Goal: Use online tool/utility: Use online tool/utility

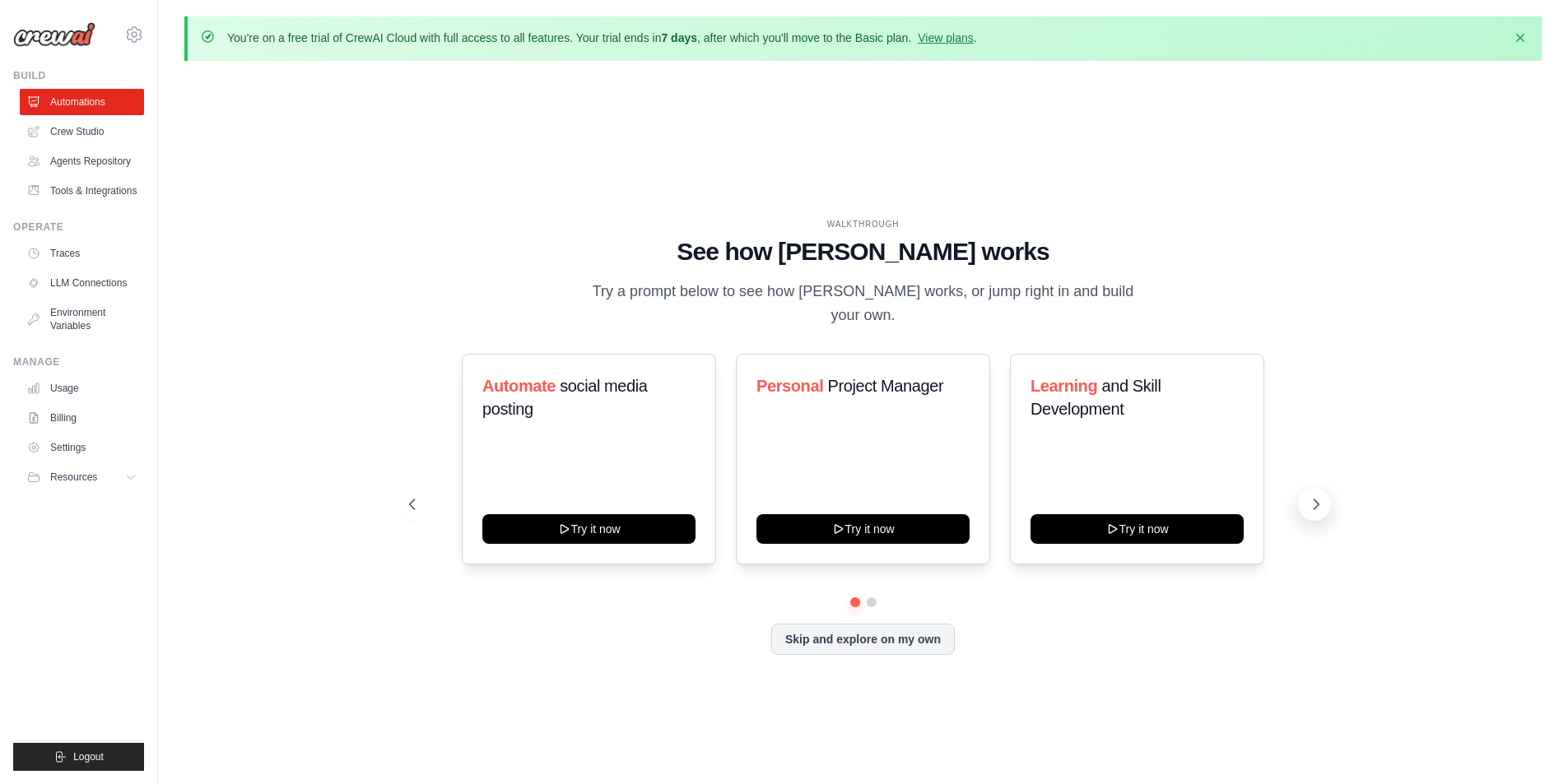
click at [1315, 499] on icon at bounding box center [1315, 504] width 5 height 10
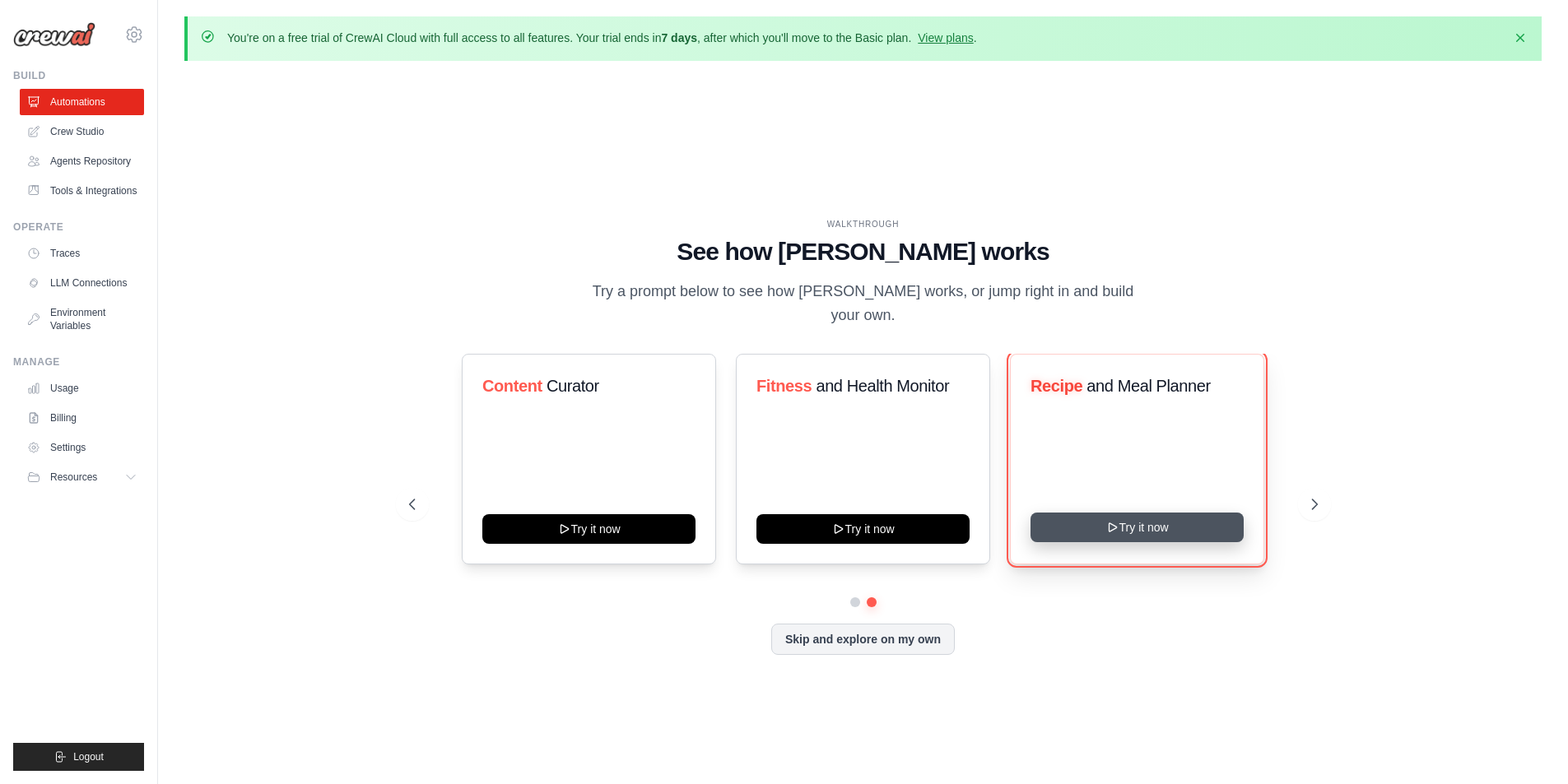
click at [1144, 514] on button "Try it now" at bounding box center [1137, 527] width 213 height 30
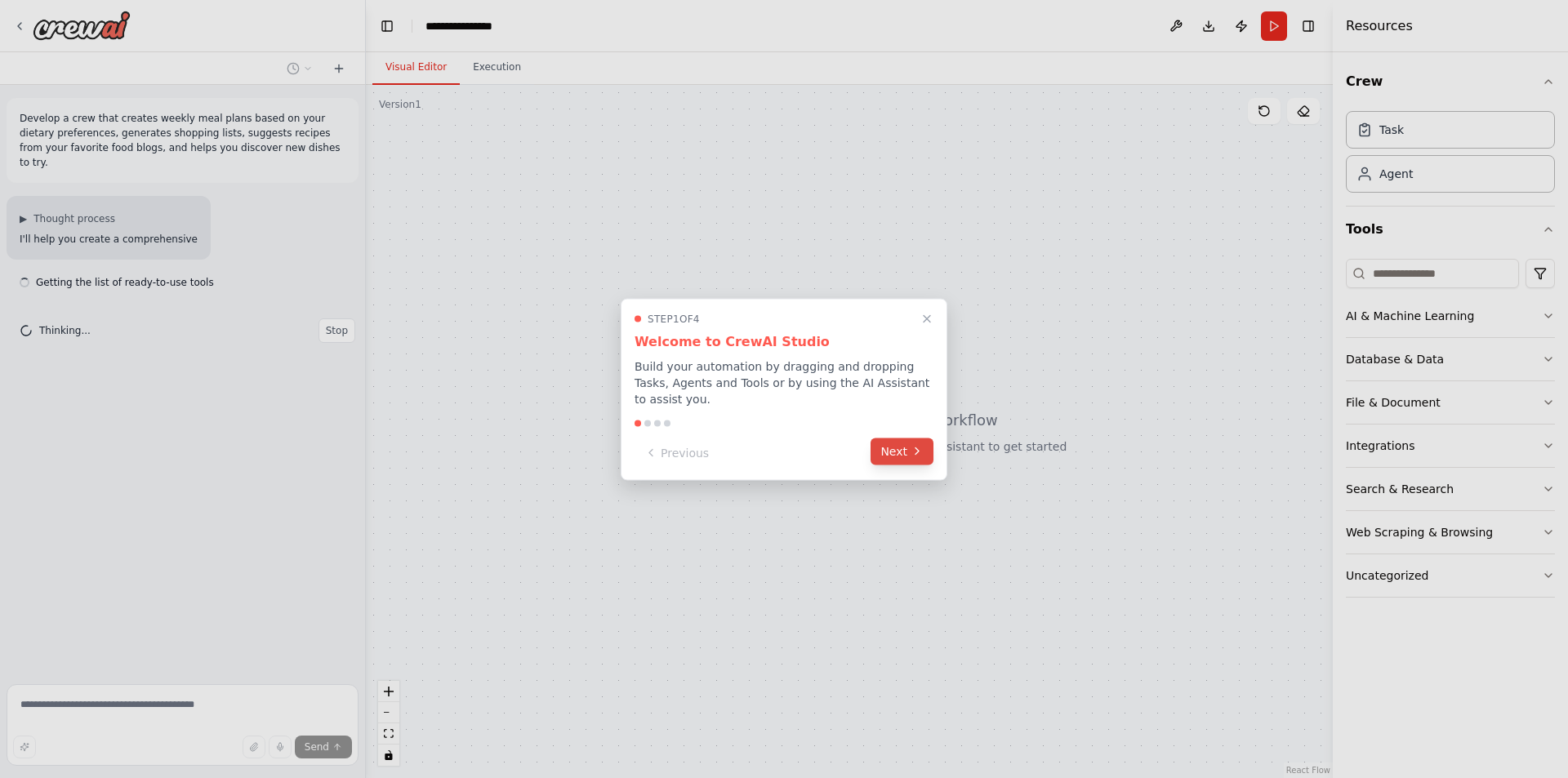
click at [911, 450] on button "Next" at bounding box center [901, 451] width 63 height 27
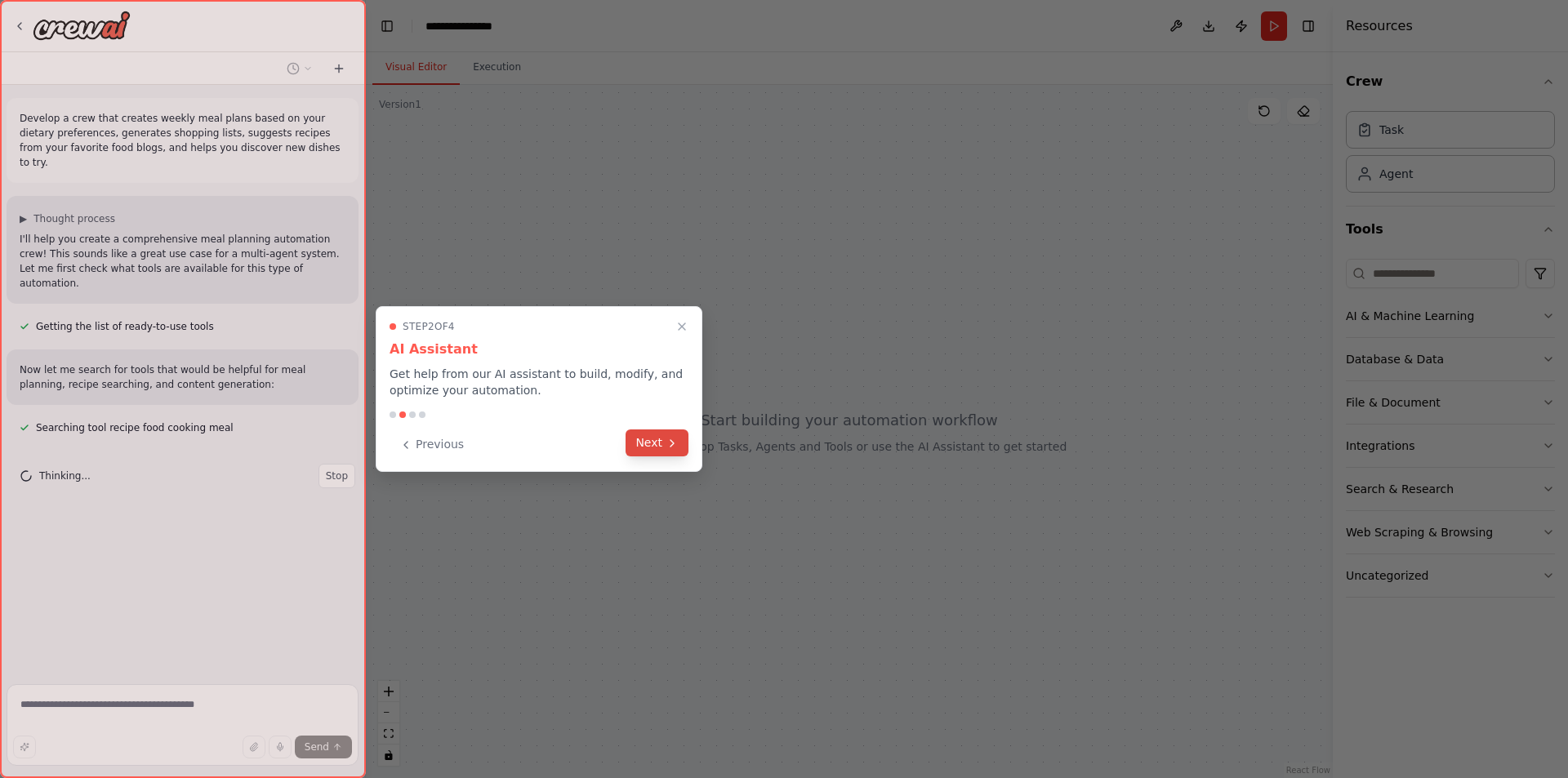
click at [656, 444] on button "Next" at bounding box center [656, 443] width 63 height 27
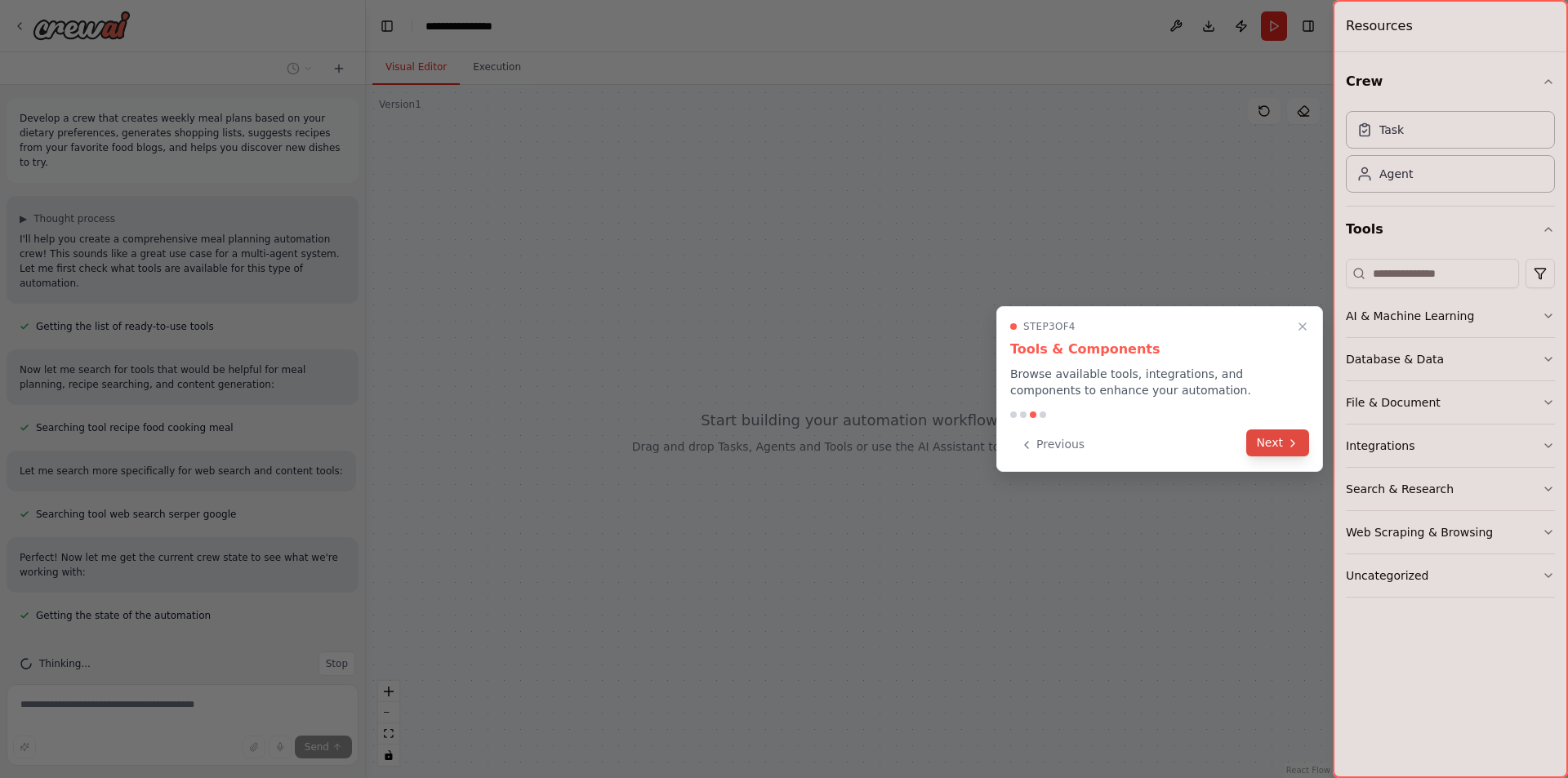
click at [1279, 455] on button "Next" at bounding box center [1277, 443] width 63 height 27
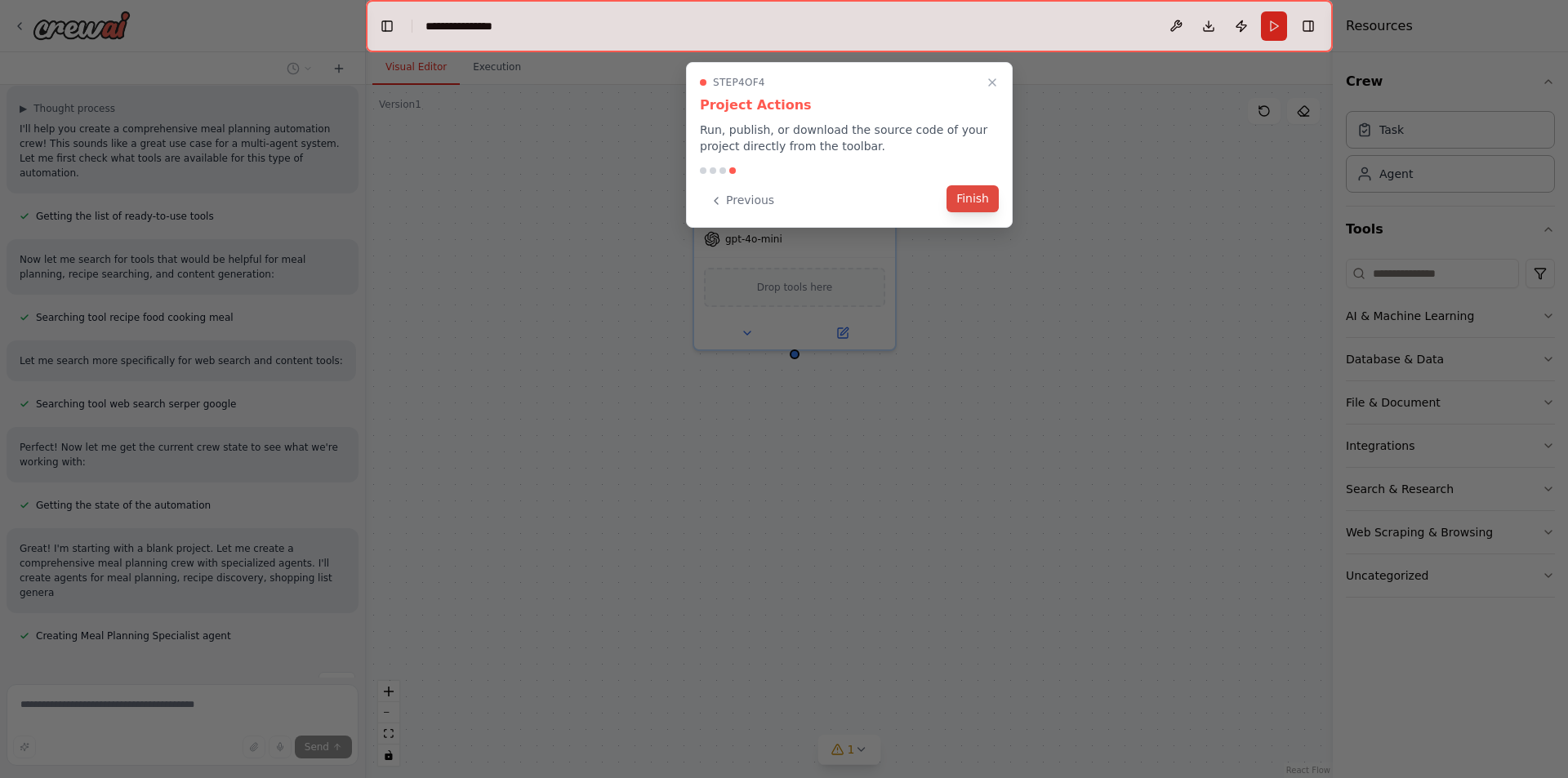
click at [962, 203] on button "Finish" at bounding box center [973, 199] width 52 height 27
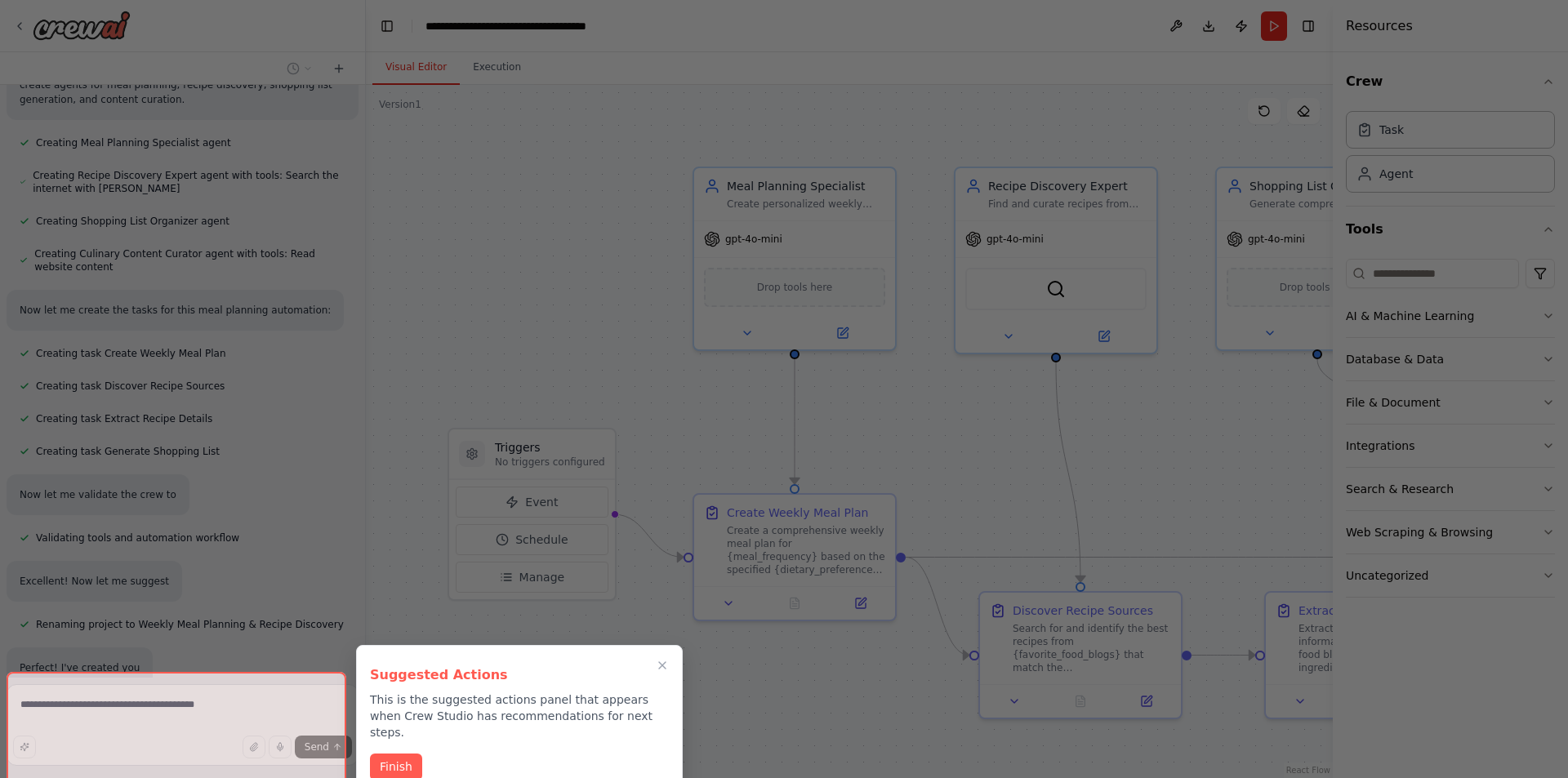
scroll to position [646, 0]
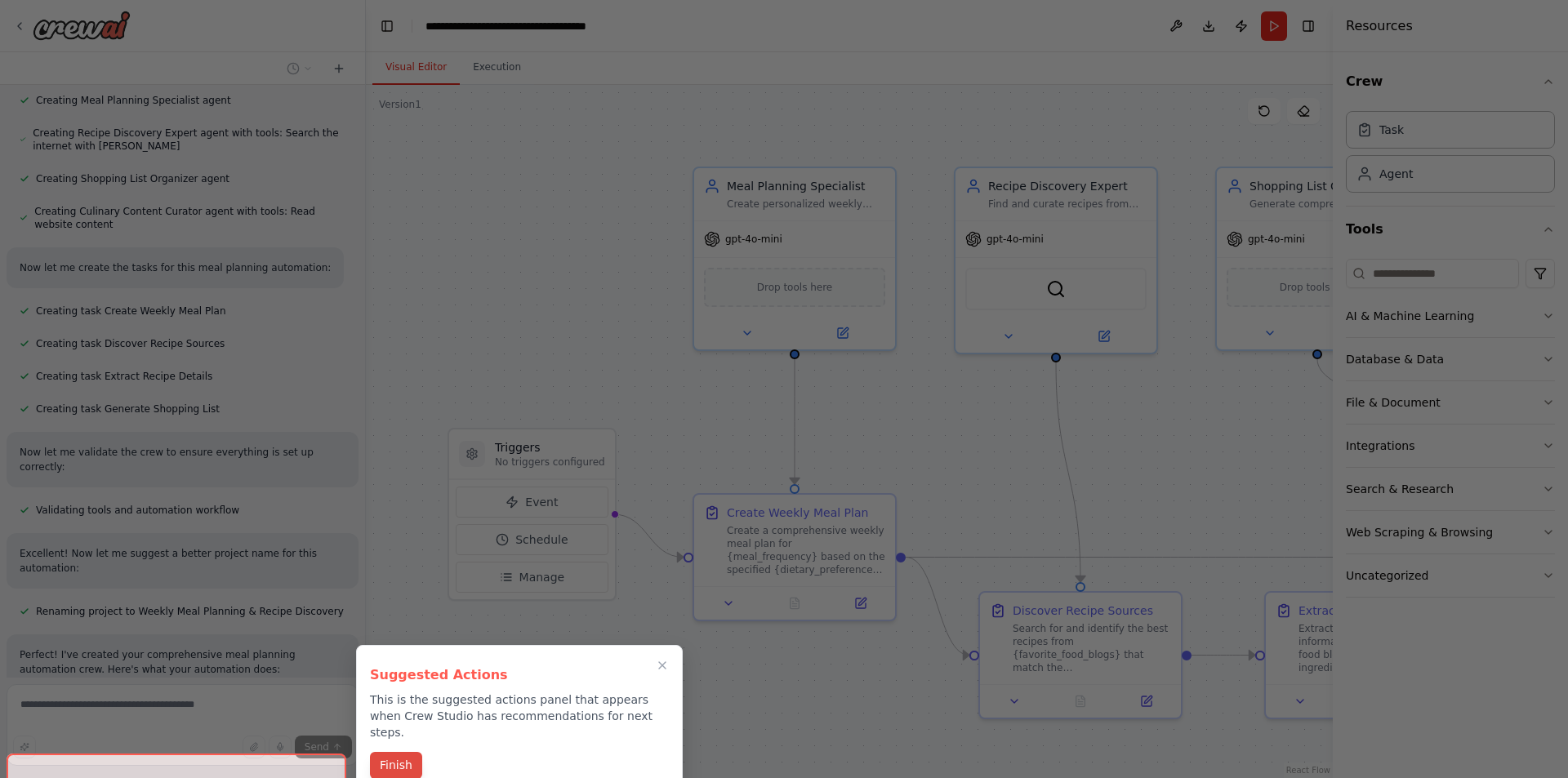
click at [402, 756] on button "Finish" at bounding box center [396, 765] width 52 height 27
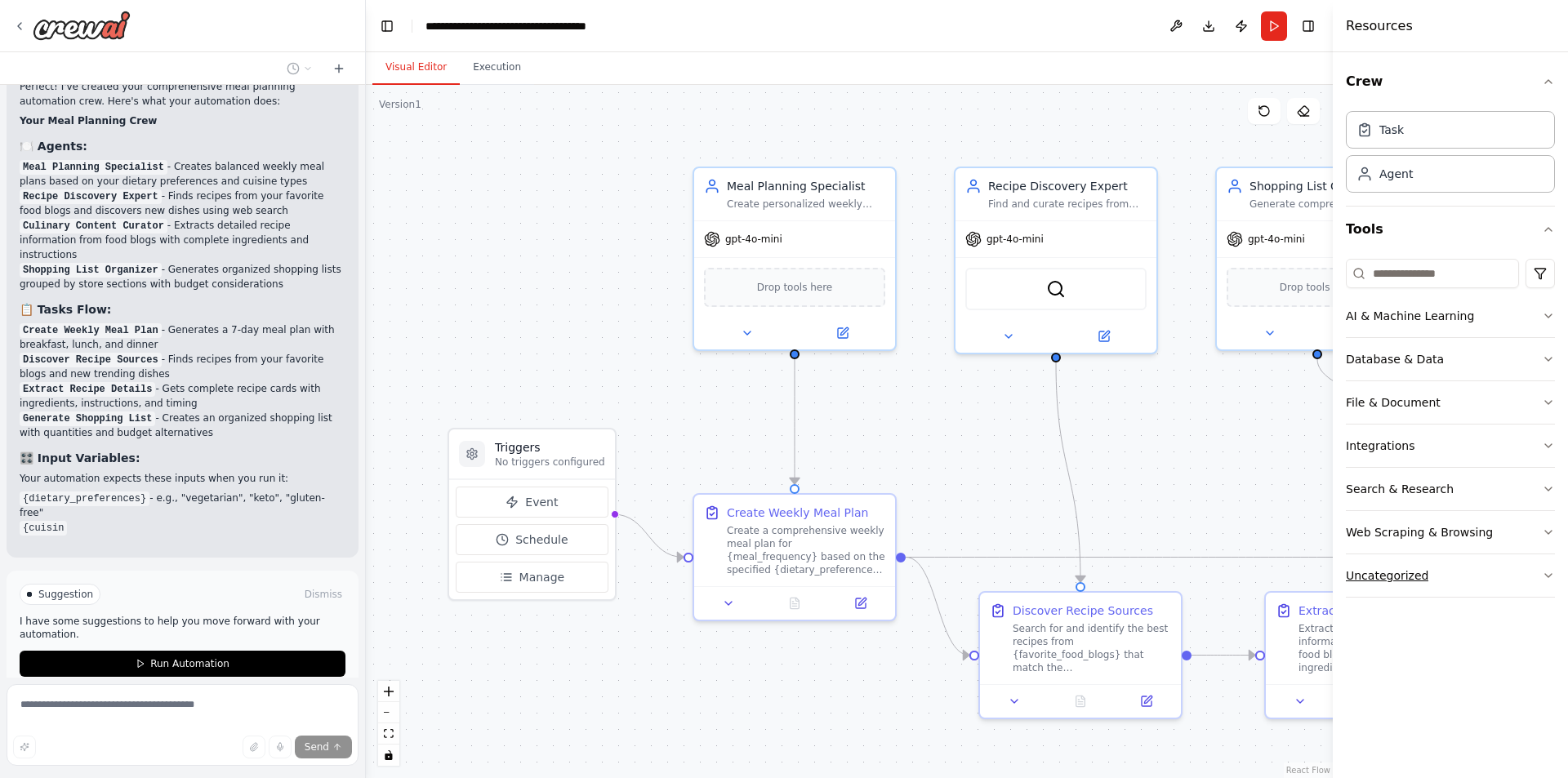
scroll to position [1229, 0]
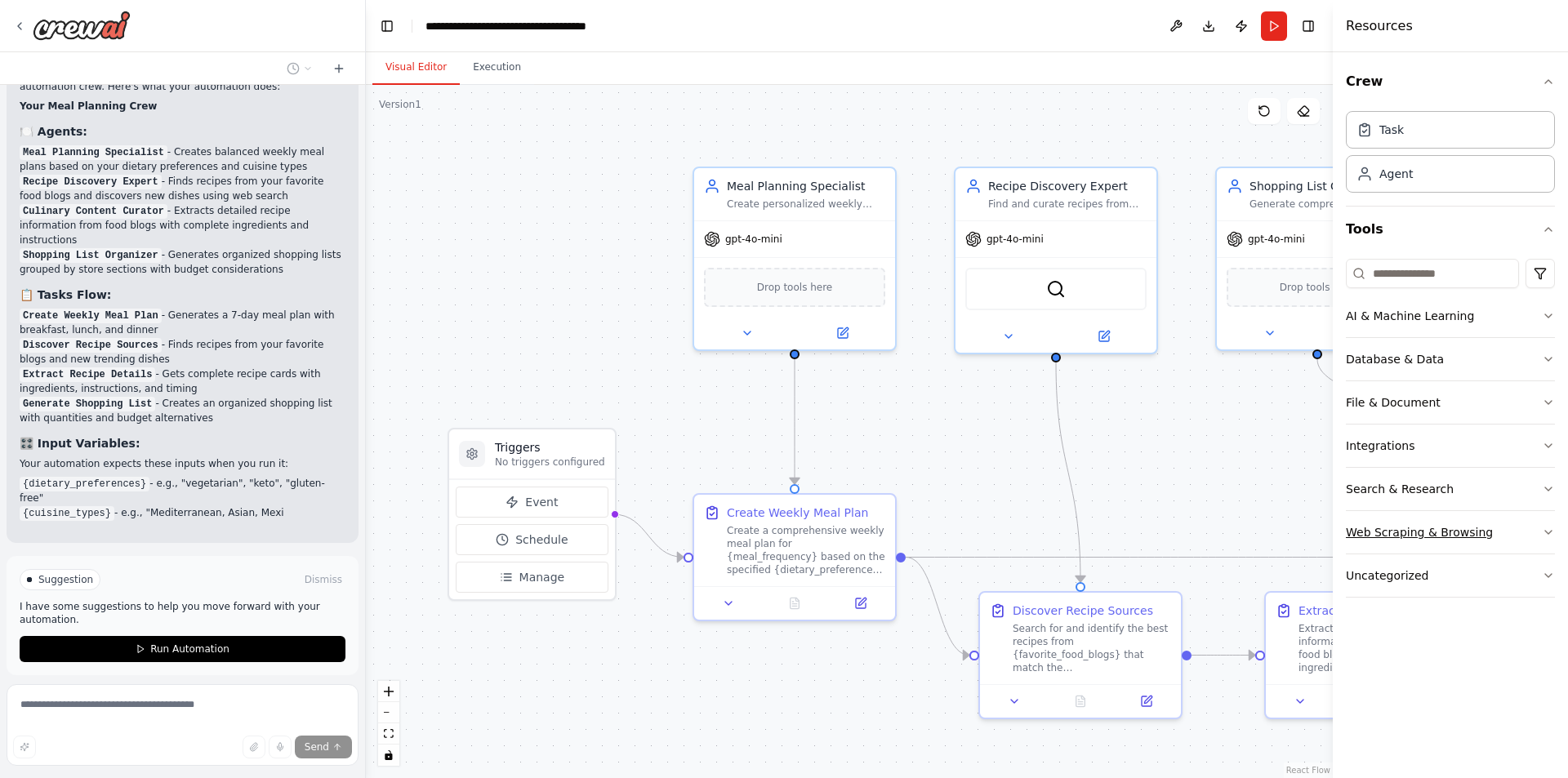
click at [1551, 536] on icon "button" at bounding box center [1549, 533] width 13 height 13
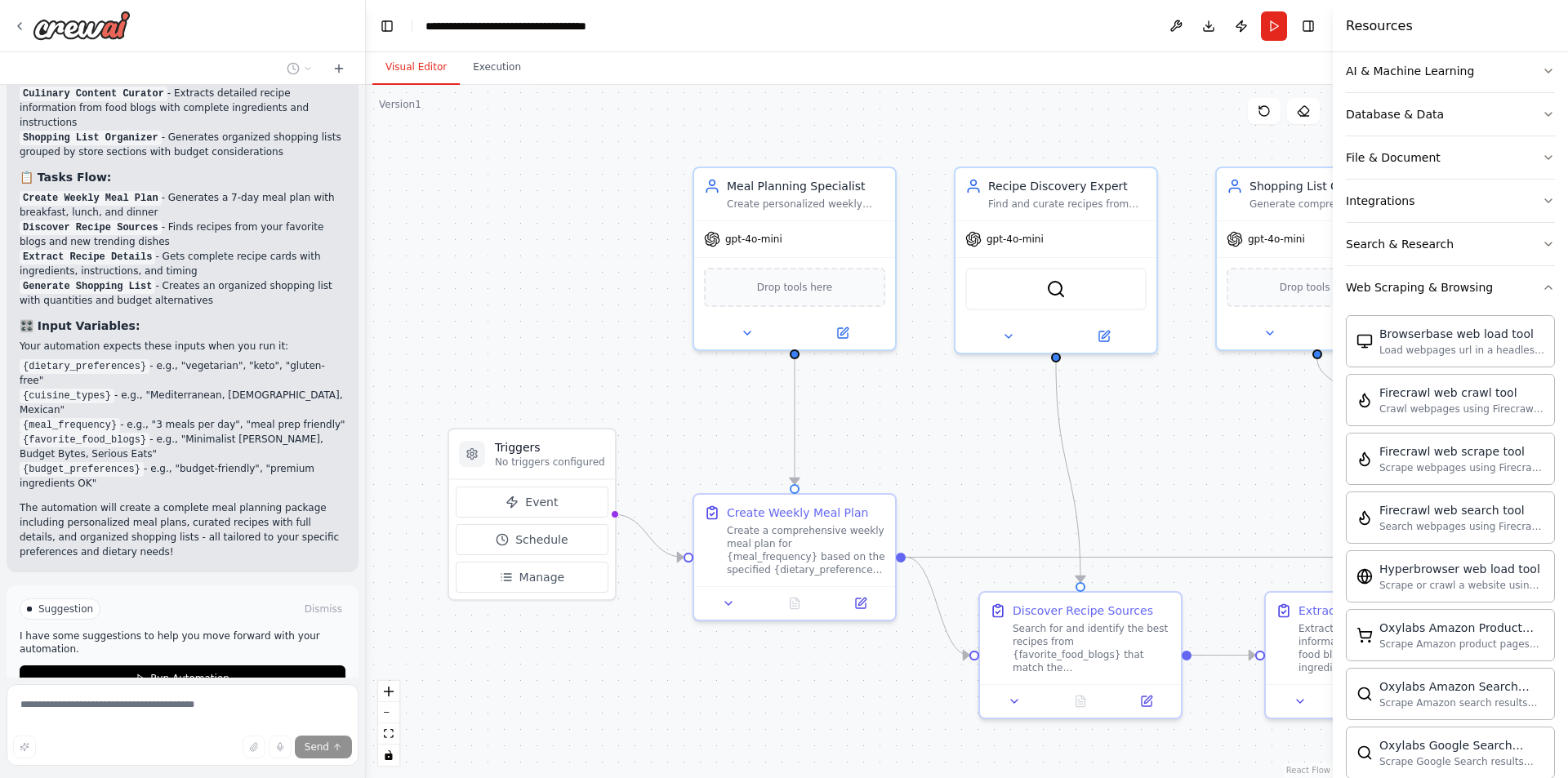
scroll to position [1362, 0]
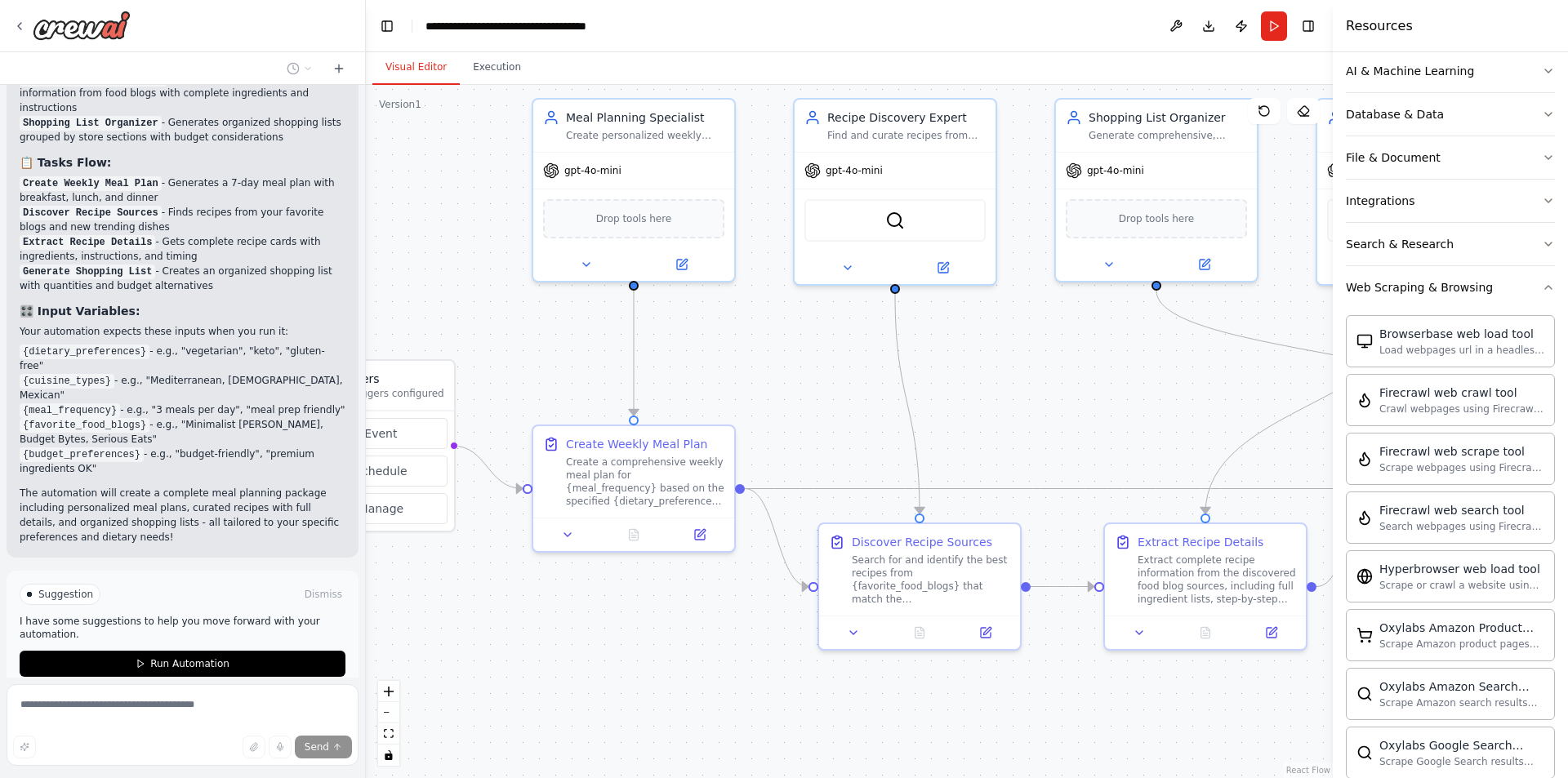
drag, startPoint x: 1136, startPoint y: 392, endPoint x: 975, endPoint y: 323, distance: 175.2
click at [975, 323] on div ".deletable-edge-delete-btn { width: 20px; height: 20px; border: 0px solid #ffff…" at bounding box center [848, 431] width 967 height 693
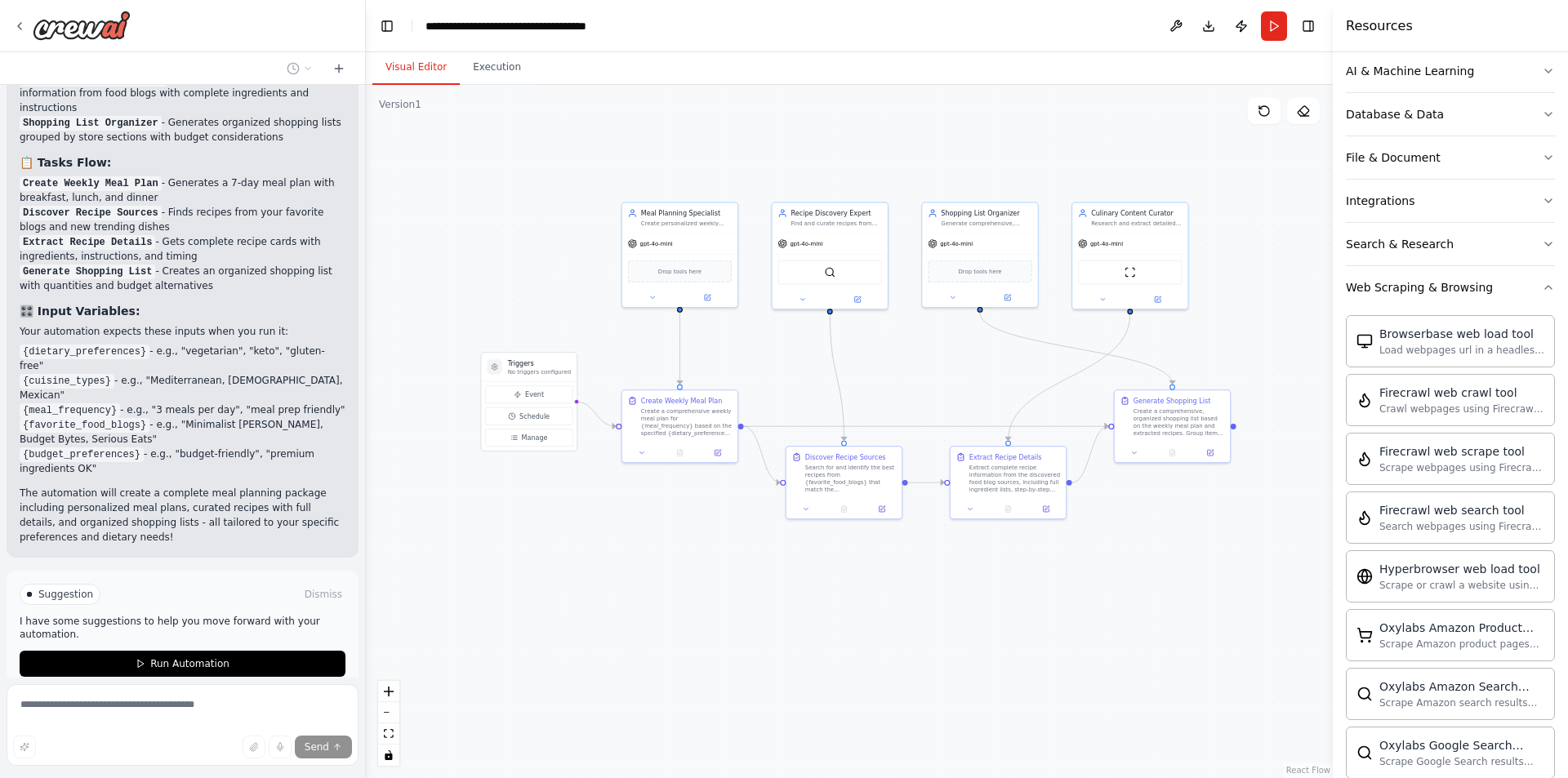
drag, startPoint x: 1205, startPoint y: 597, endPoint x: 1032, endPoint y: 586, distance: 173.3
click at [1032, 586] on div ".deletable-edge-delete-btn { width: 20px; height: 20px; border: 0px solid #ffff…" at bounding box center [848, 431] width 967 height 693
click at [1270, 29] on button "Run" at bounding box center [1274, 26] width 26 height 30
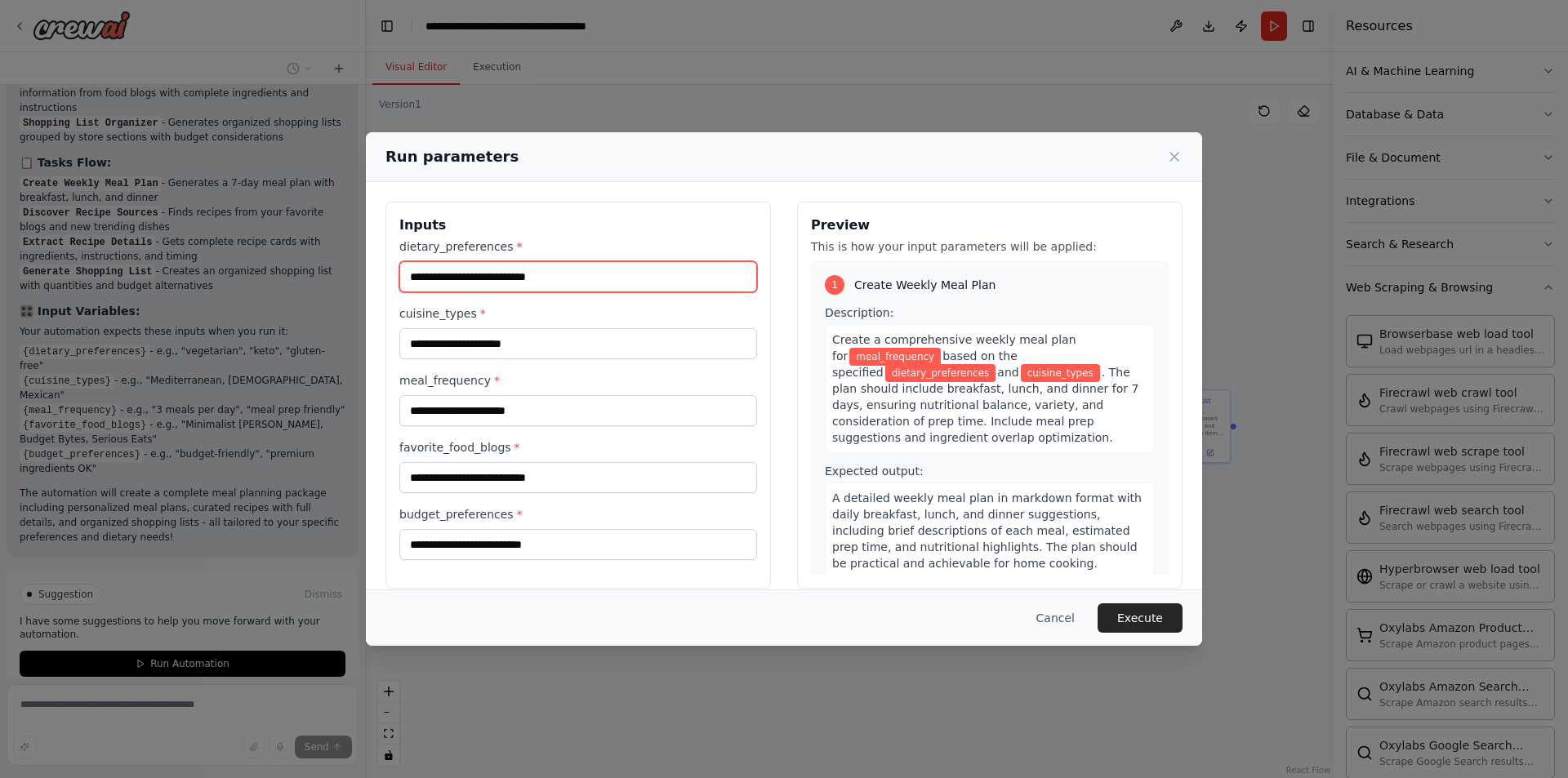
click at [509, 278] on input "dietary_preferences *" at bounding box center [578, 277] width 358 height 31
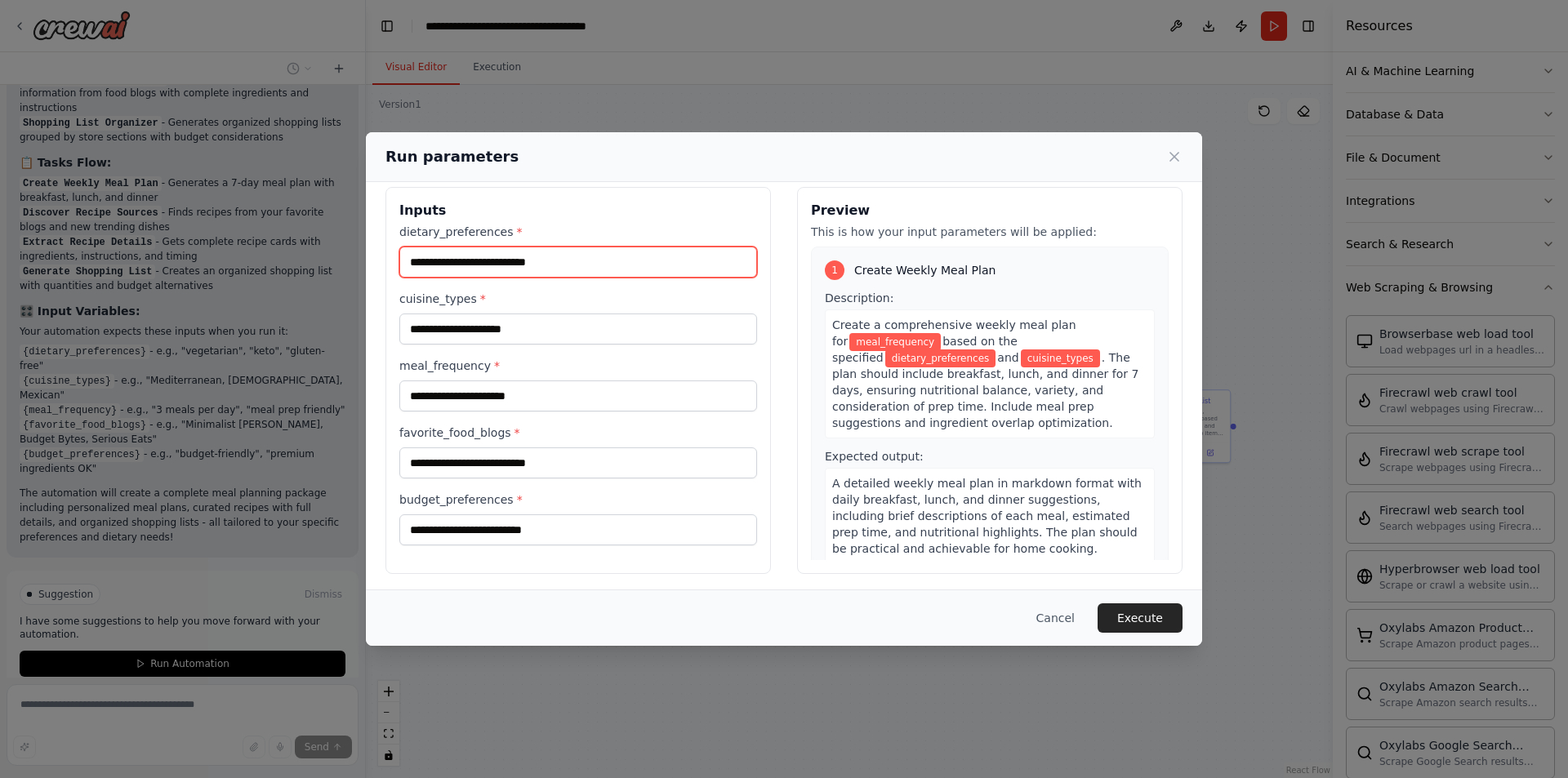
scroll to position [19, 0]
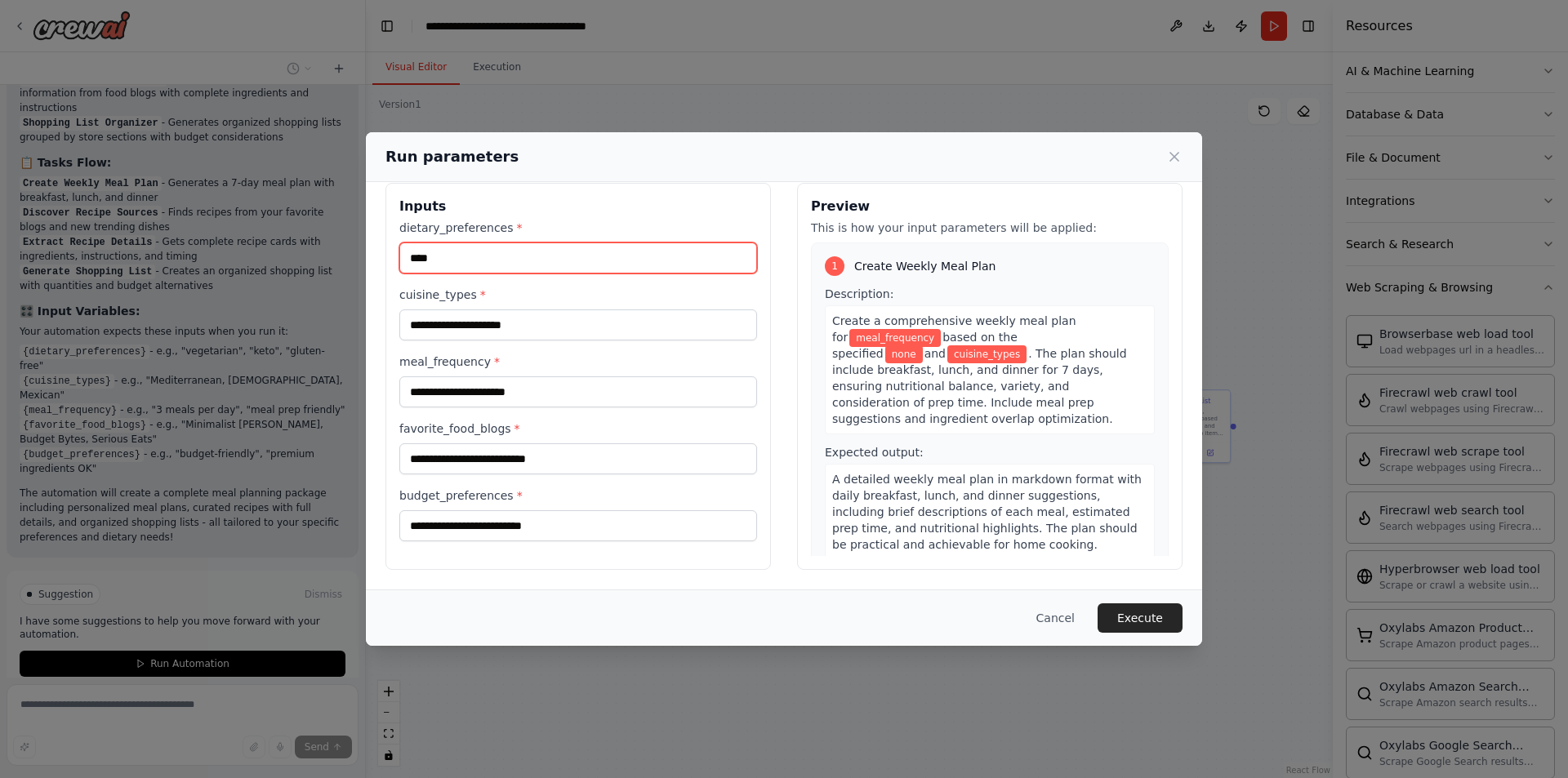
type input "****"
click at [494, 328] on input "cuisine_types *" at bounding box center [578, 325] width 358 height 31
type input "**********"
click at [473, 394] on input "meal_frequency *" at bounding box center [578, 391] width 358 height 31
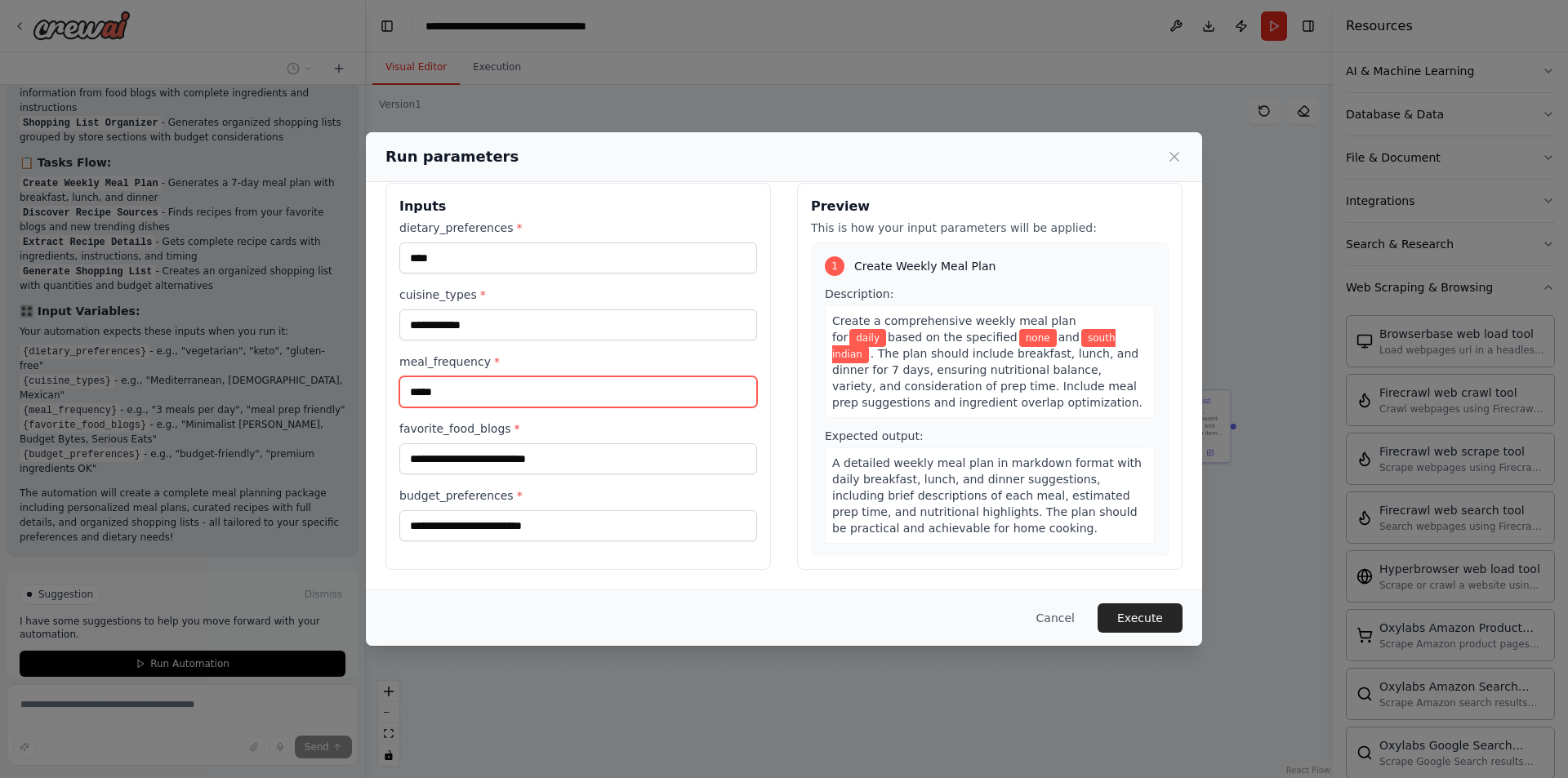
type input "*****"
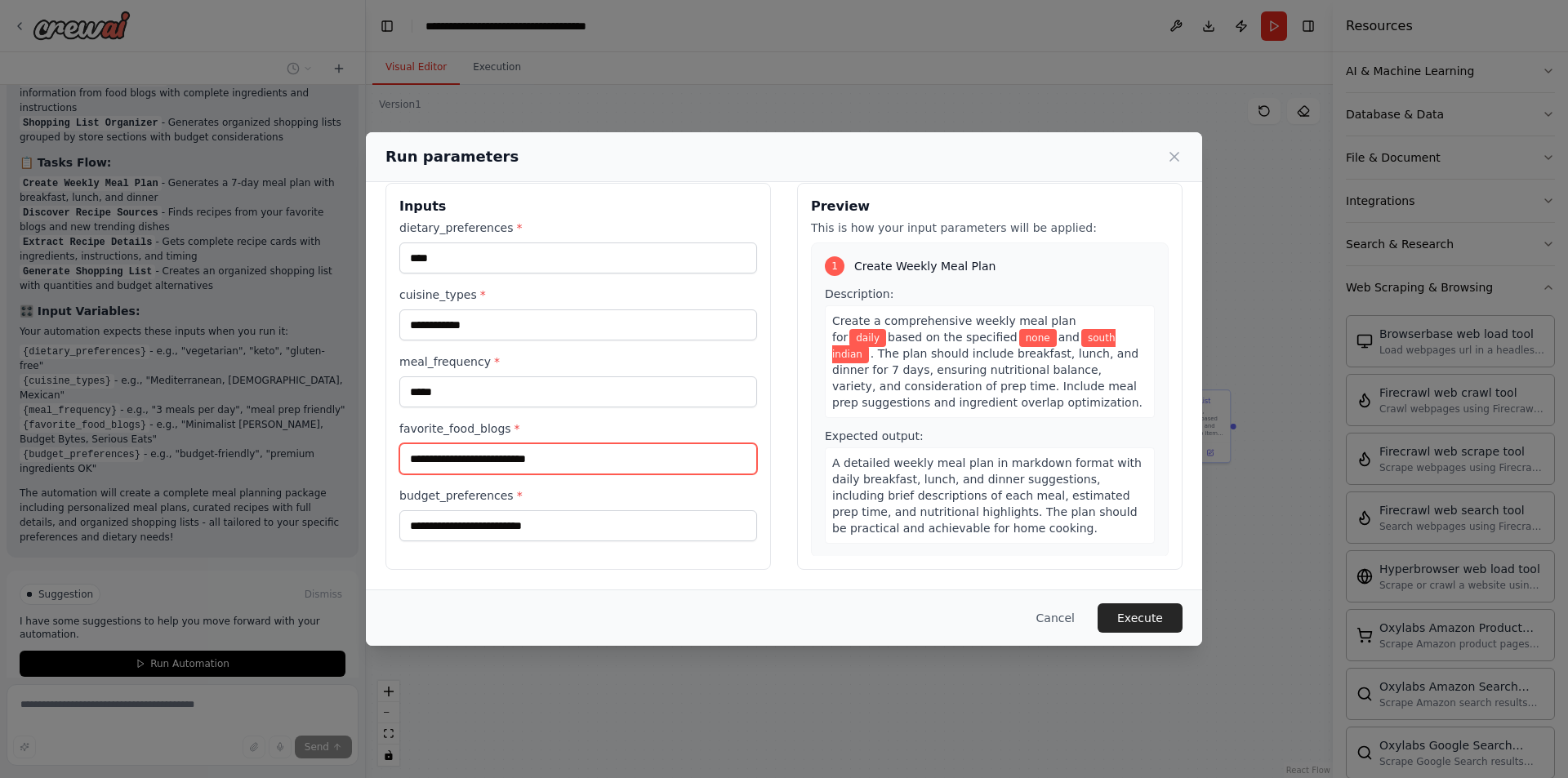
click at [513, 465] on input "favorite_food_blogs *" at bounding box center [578, 459] width 358 height 31
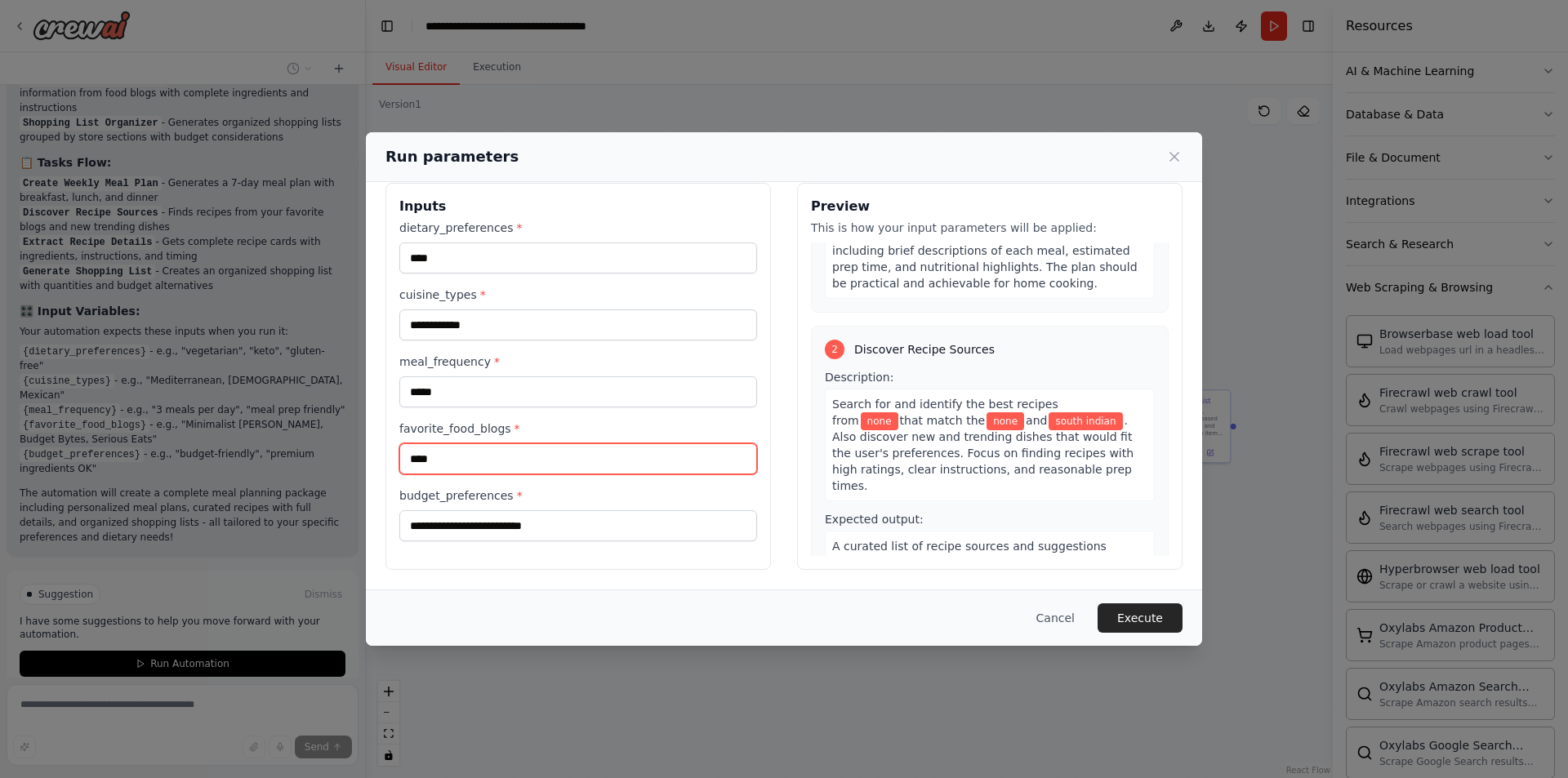
drag, startPoint x: 439, startPoint y: 463, endPoint x: 406, endPoint y: 464, distance: 33.0
click at [406, 464] on input "****" at bounding box center [578, 459] width 358 height 31
type input "***"
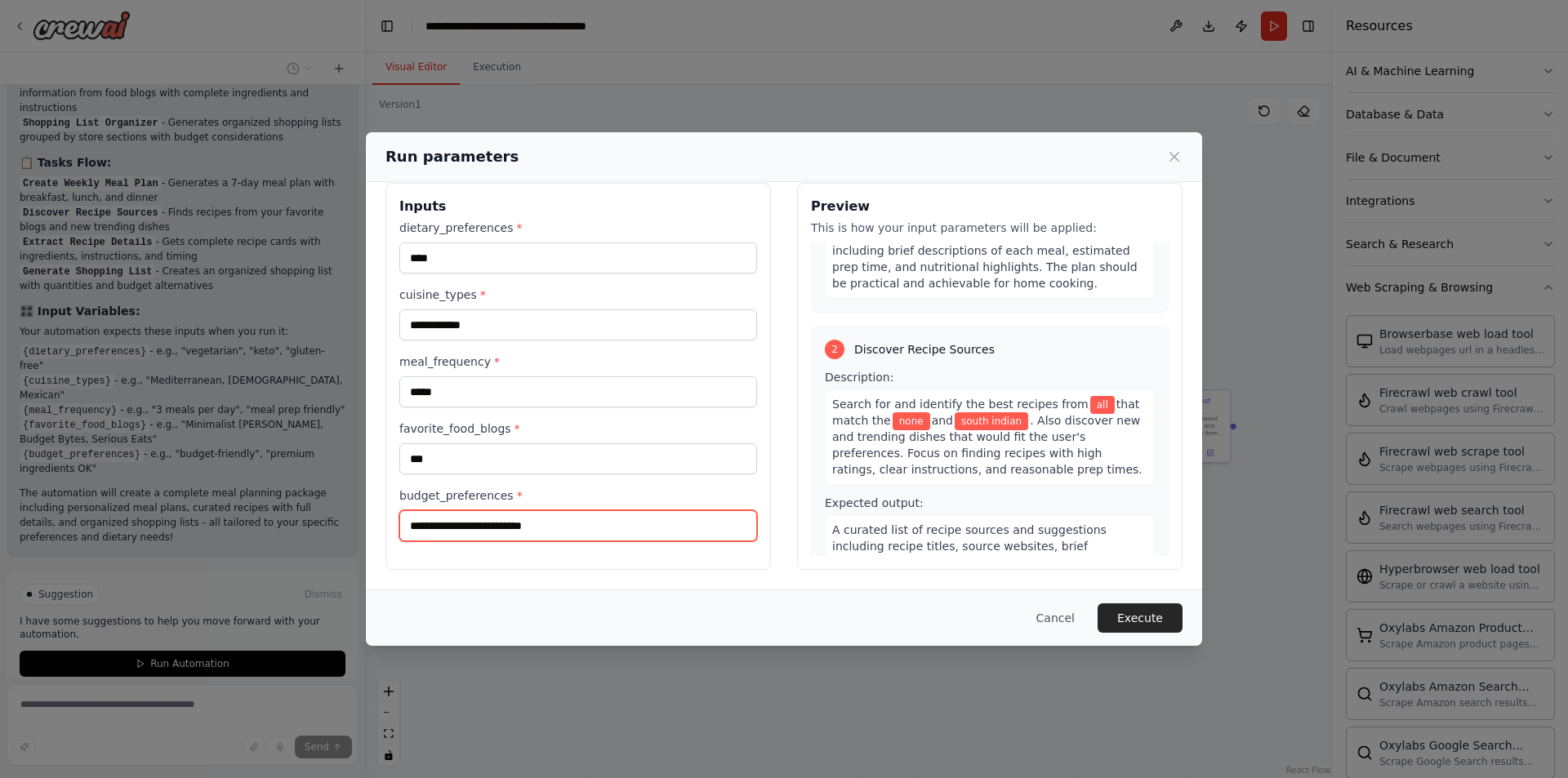
click at [478, 533] on input "budget_preferences *" at bounding box center [578, 526] width 358 height 31
type input "****"
click at [1151, 620] on button "Execute" at bounding box center [1140, 618] width 85 height 30
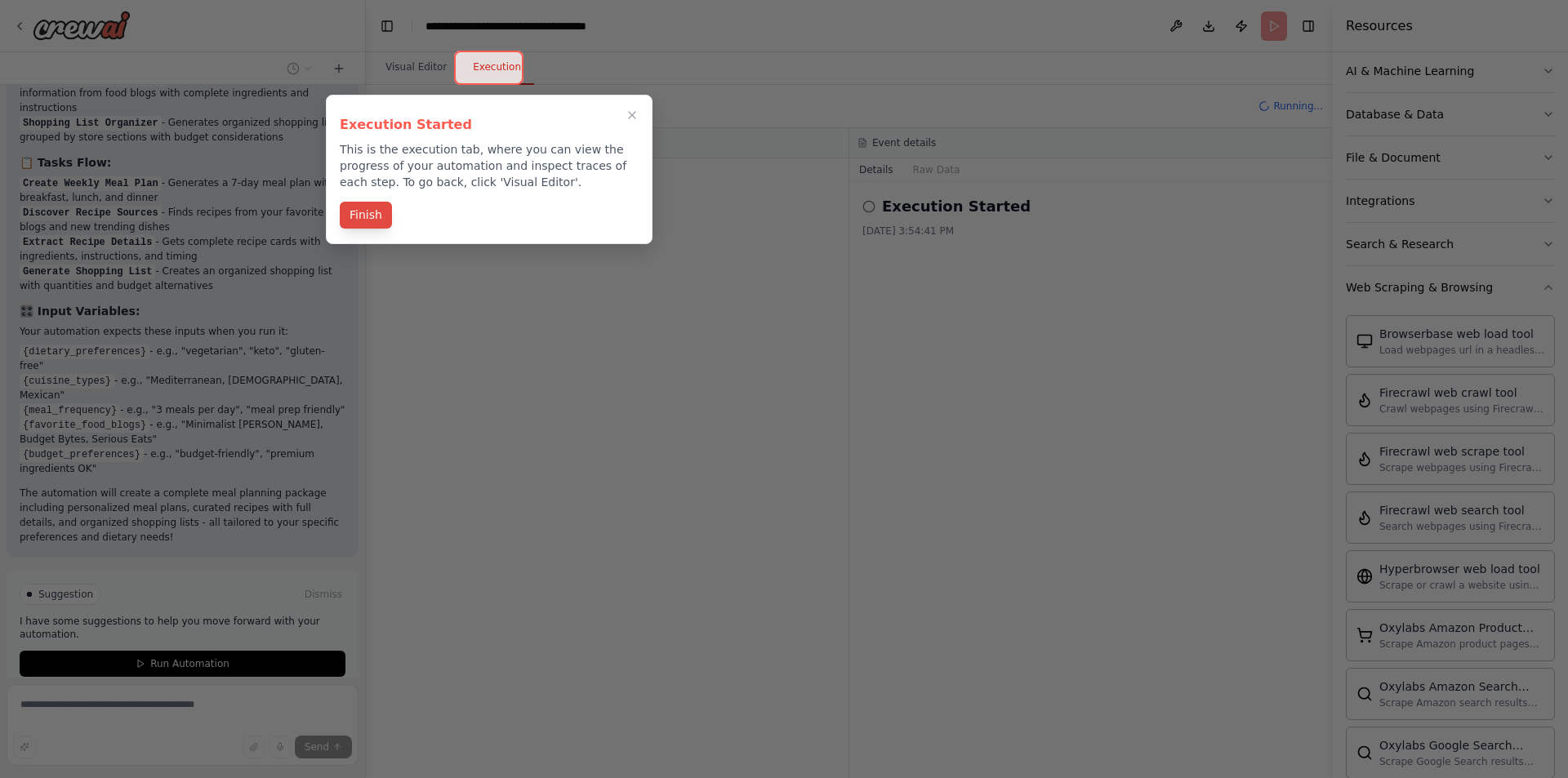
click at [370, 213] on button "Finish" at bounding box center [366, 215] width 52 height 27
